Goal: Navigation & Orientation: Find specific page/section

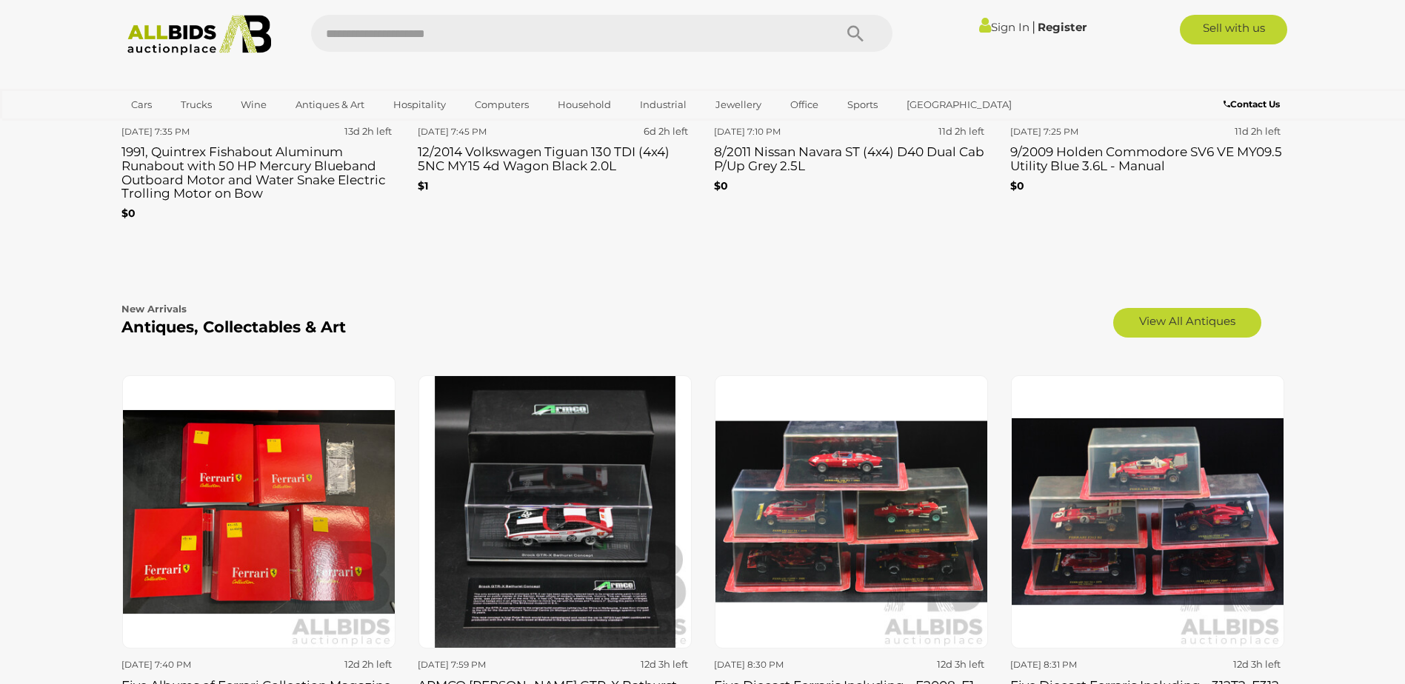
scroll to position [2444, 0]
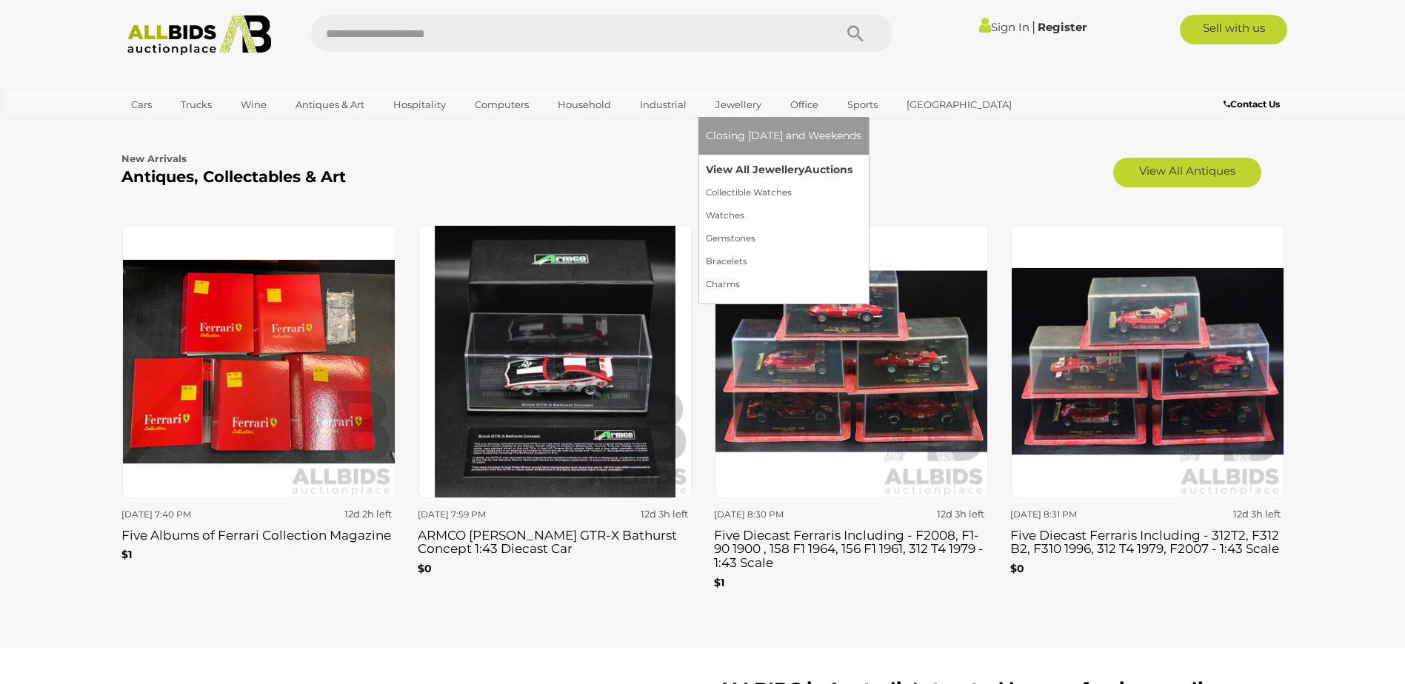
click at [744, 169] on link "View All Jewellery Auctions" at bounding box center [784, 169] width 156 height 23
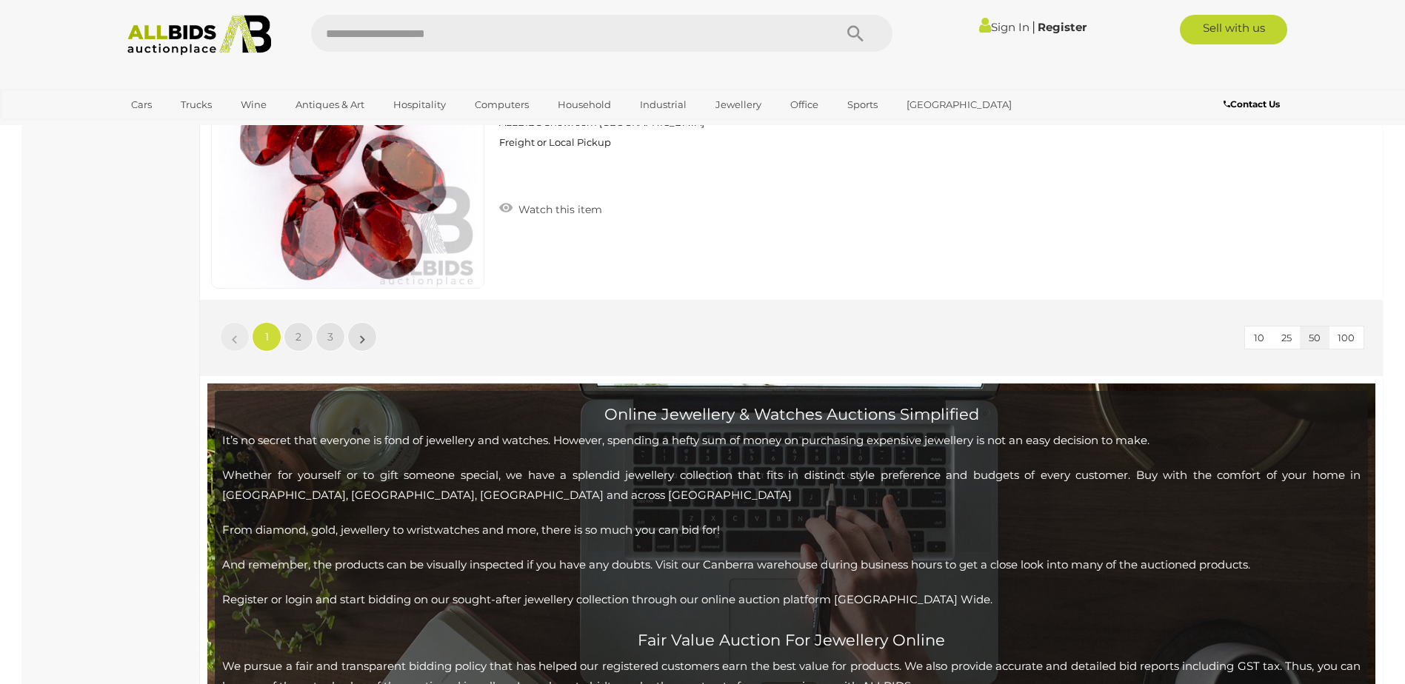
scroll to position [14366, 0]
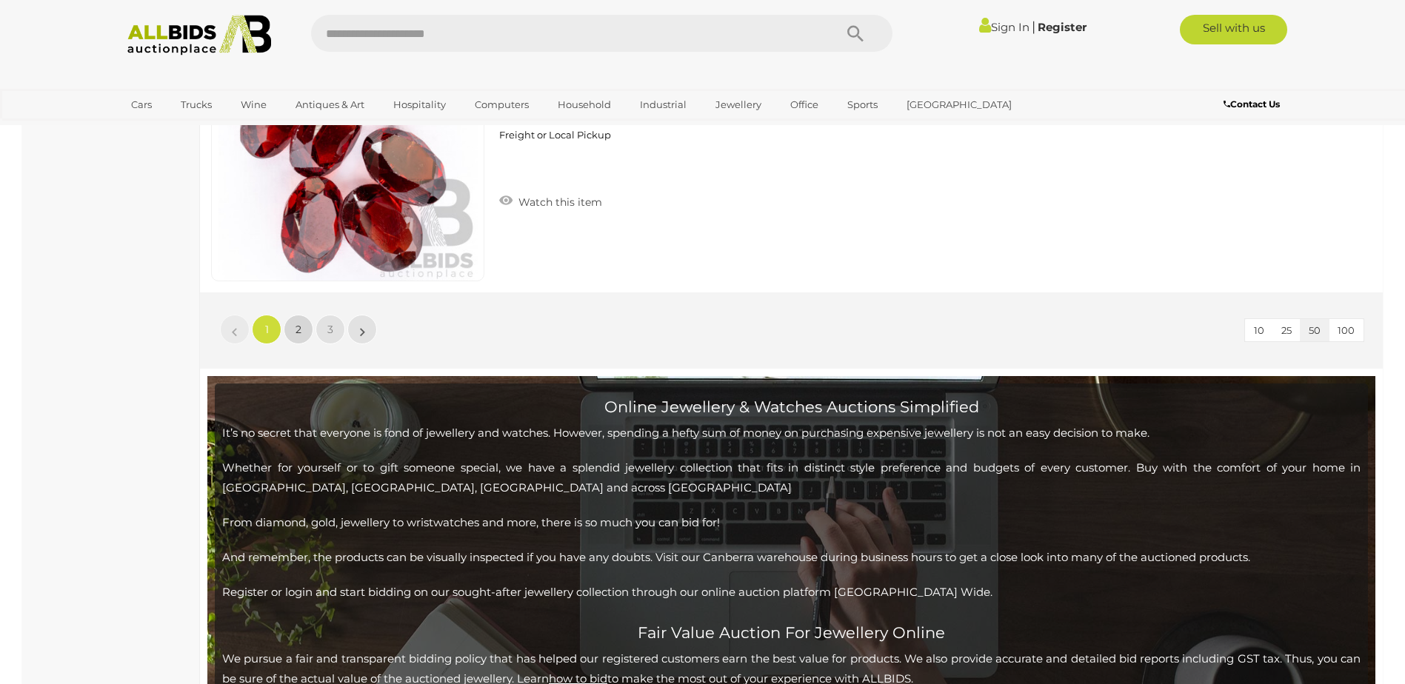
click at [298, 331] on span "2" at bounding box center [298, 329] width 6 height 13
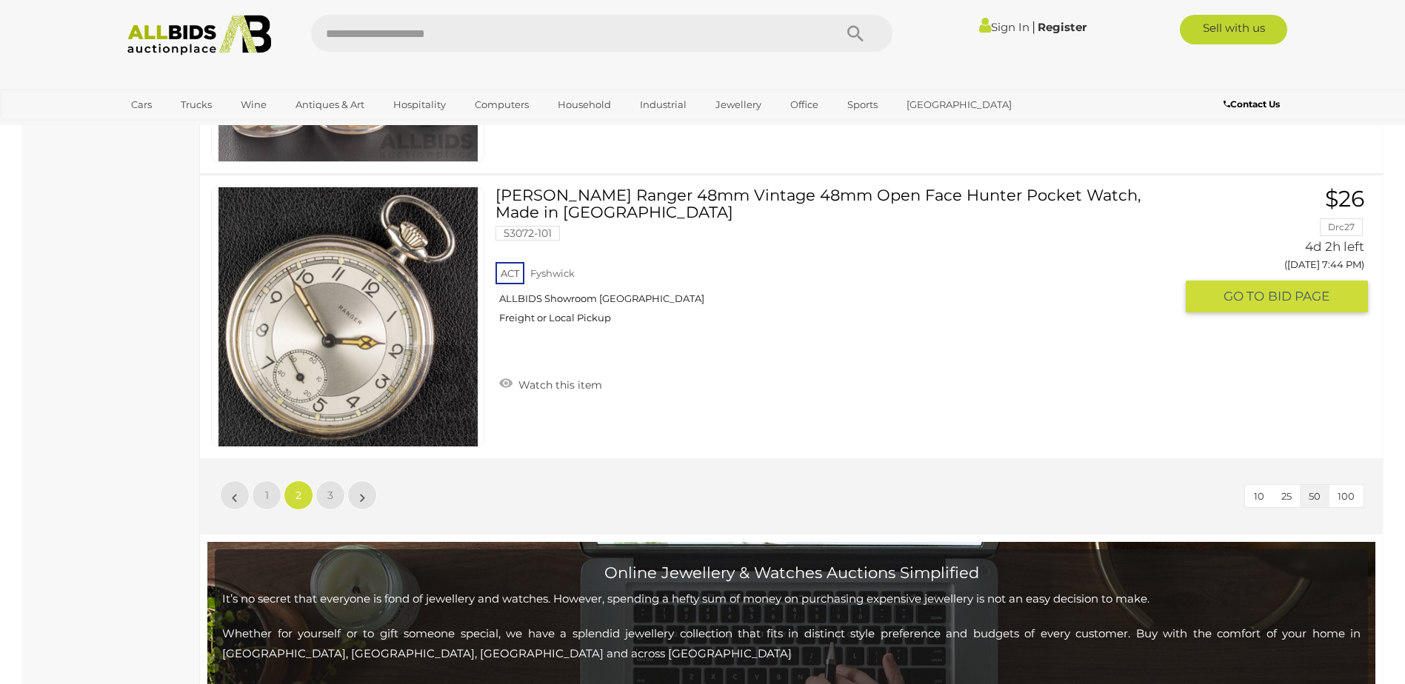
scroll to position [14251, 0]
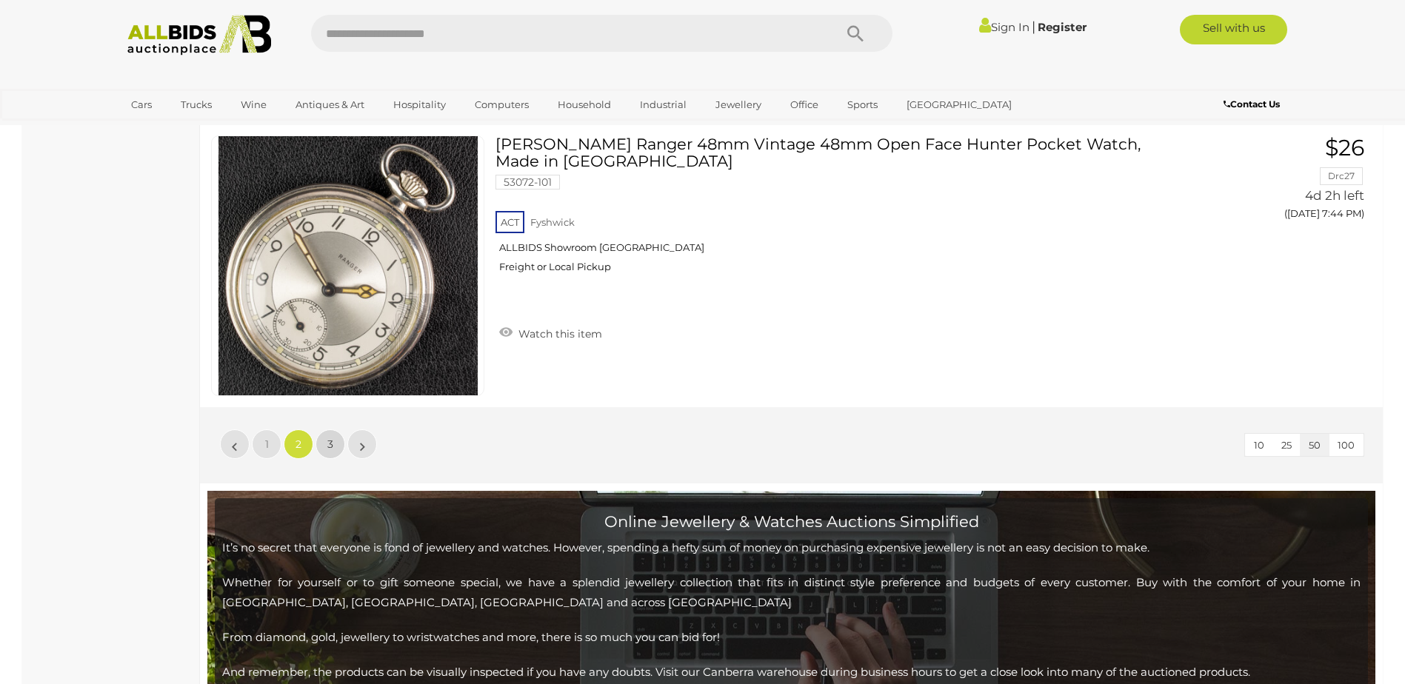
drag, startPoint x: 323, startPoint y: 444, endPoint x: 312, endPoint y: 454, distance: 14.7
click at [323, 444] on link "3" at bounding box center [330, 444] width 30 height 30
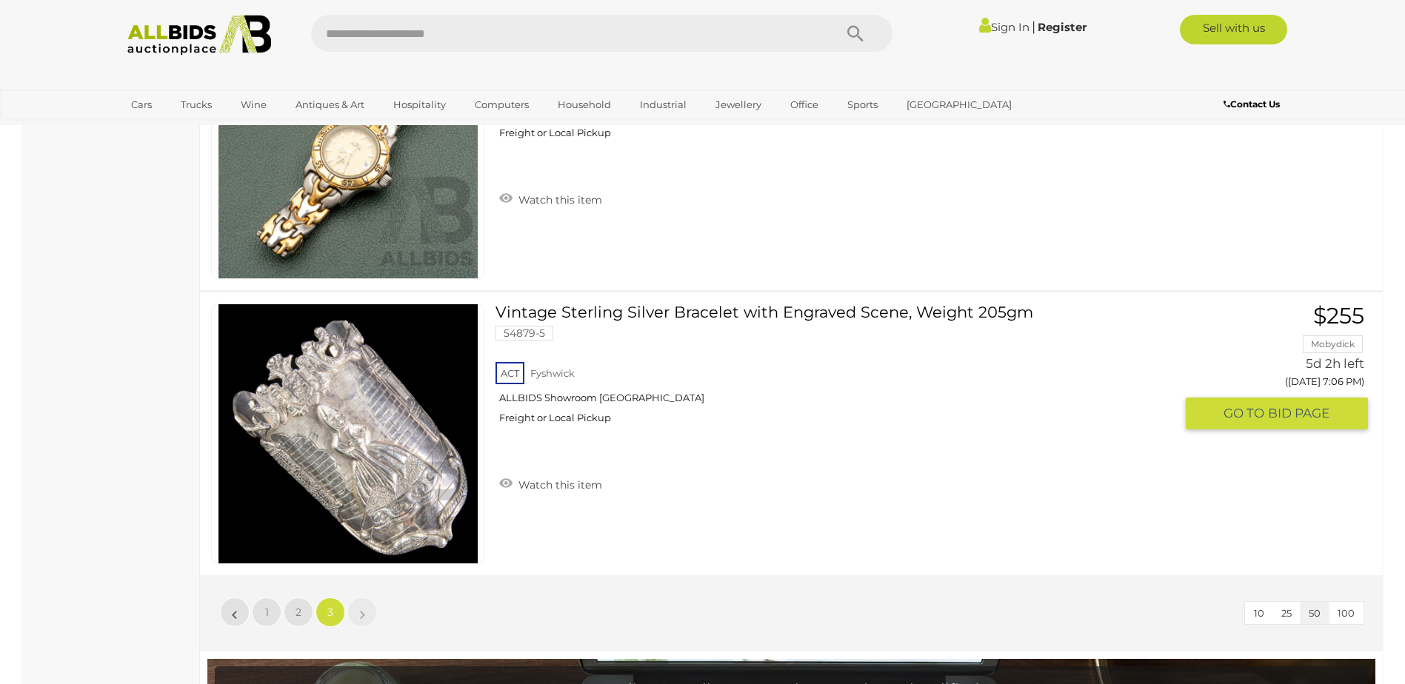
scroll to position [4550, 0]
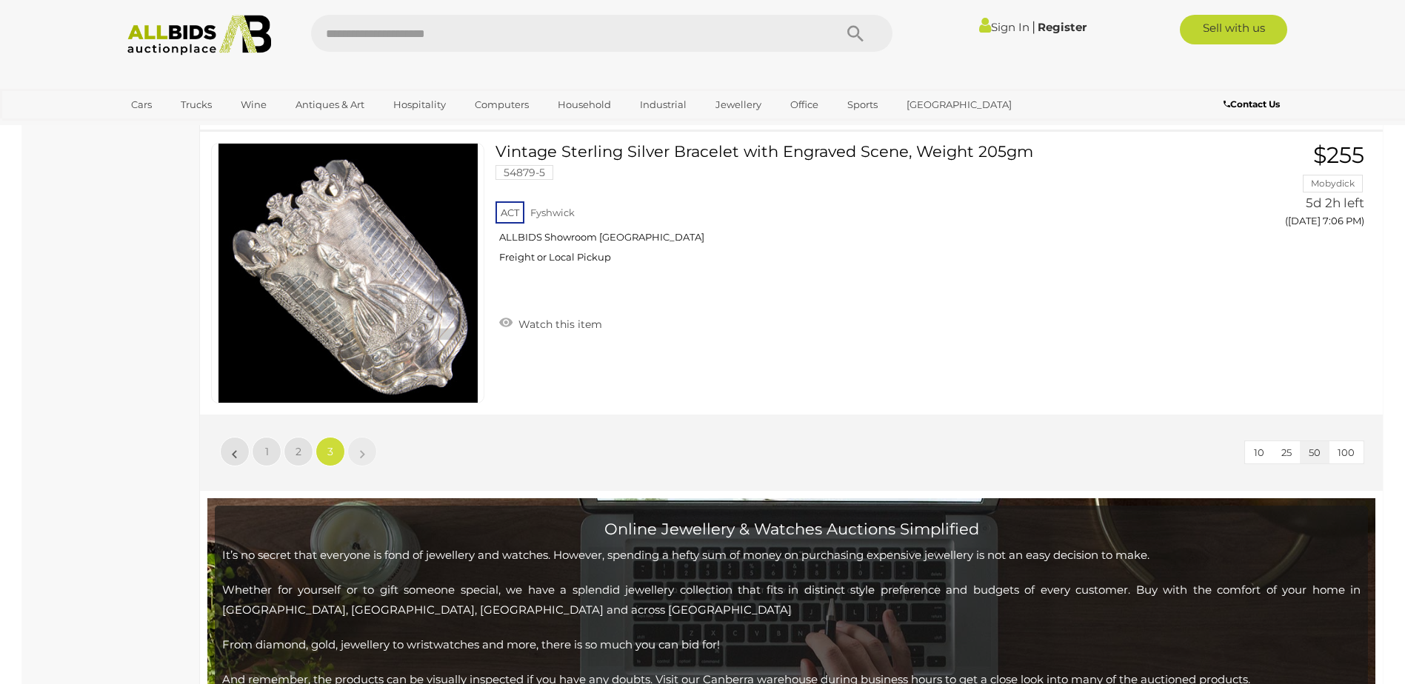
click at [359, 455] on link "»" at bounding box center [362, 452] width 30 height 30
